Goal: Download file/media

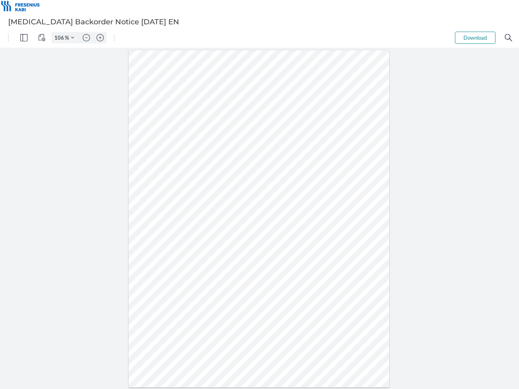
click at [24, 38] on img "Panel" at bounding box center [23, 37] width 7 height 7
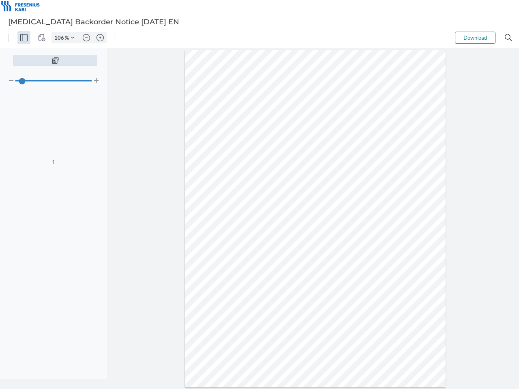
click at [42, 38] on img "View Controls" at bounding box center [41, 37] width 7 height 7
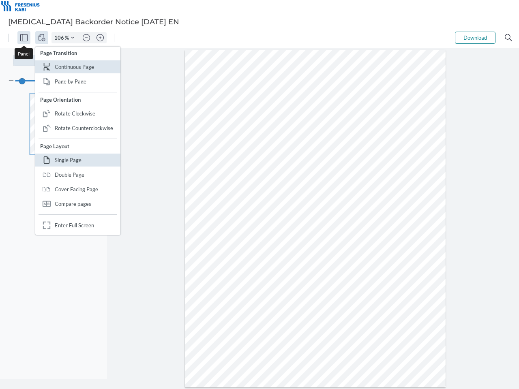
click at [60, 38] on input "106" at bounding box center [58, 37] width 13 height 7
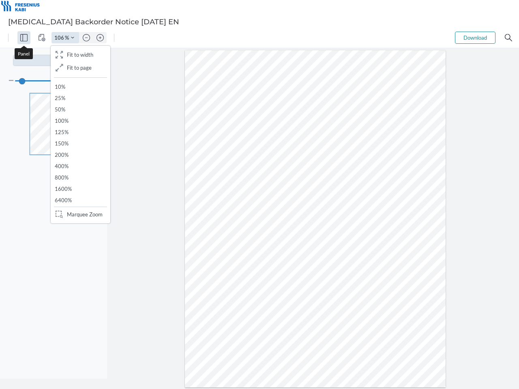
click at [73, 38] on img "Zoom Controls" at bounding box center [72, 37] width 3 height 3
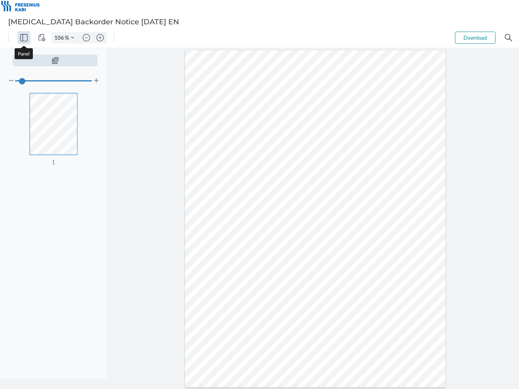
click at [86, 38] on img "Zoom out" at bounding box center [86, 37] width 7 height 7
click at [100, 38] on img "Zoom in" at bounding box center [99, 37] width 7 height 7
type input "106"
click at [475, 38] on button "Download" at bounding box center [475, 38] width 41 height 12
click at [508, 38] on img "Search" at bounding box center [508, 37] width 7 height 7
